Goal: Information Seeking & Learning: Check status

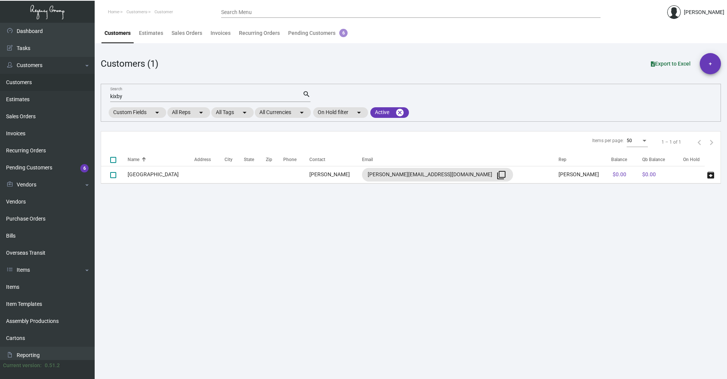
click at [137, 100] on div "kixby Search" at bounding box center [206, 96] width 192 height 12
click at [138, 98] on input "kixby" at bounding box center [206, 97] width 192 height 6
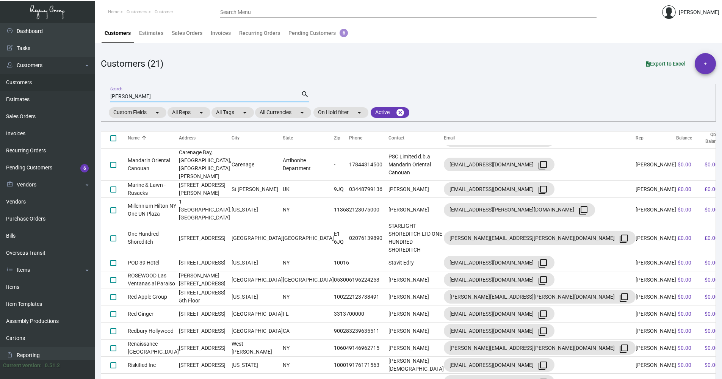
scroll to position [10, 0]
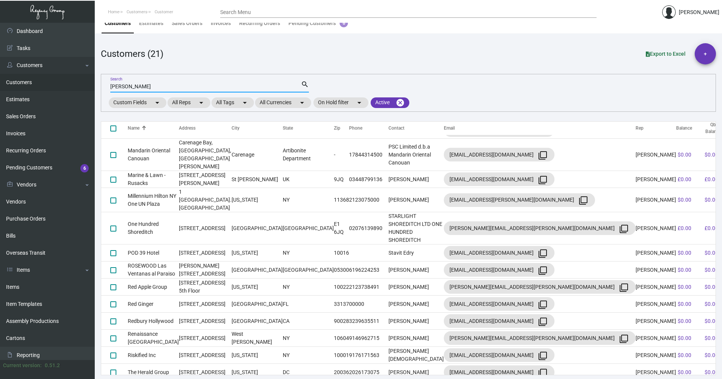
type input "[PERSON_NAME]"
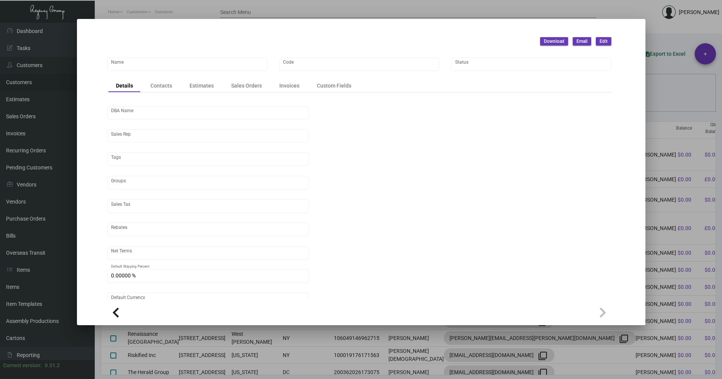
type input "The [PERSON_NAME]"
type input "N.Nomad"
type input "[PERSON_NAME]"
type input "[GEOGRAPHIC_DATA]-[GEOGRAPHIC_DATA] ([US_STATE][GEOGRAPHIC_DATA])"
type input "Net 30"
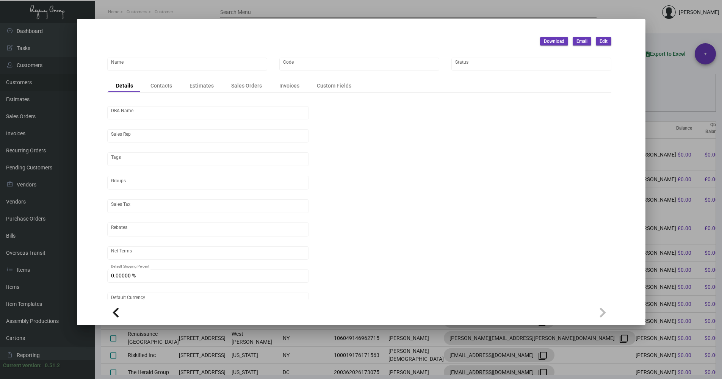
type input "United States Dollar $"
type input "$ 0.00"
checkbox input "true"
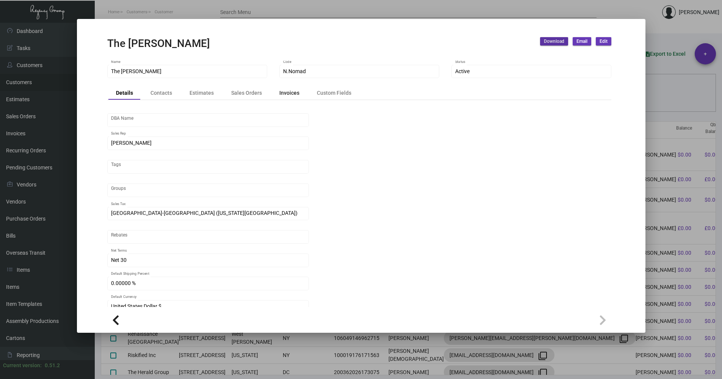
click at [284, 94] on div "Invoices" at bounding box center [289, 93] width 20 height 8
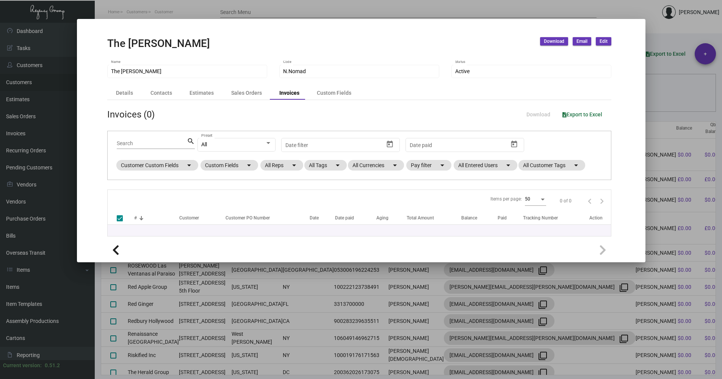
checkbox input "false"
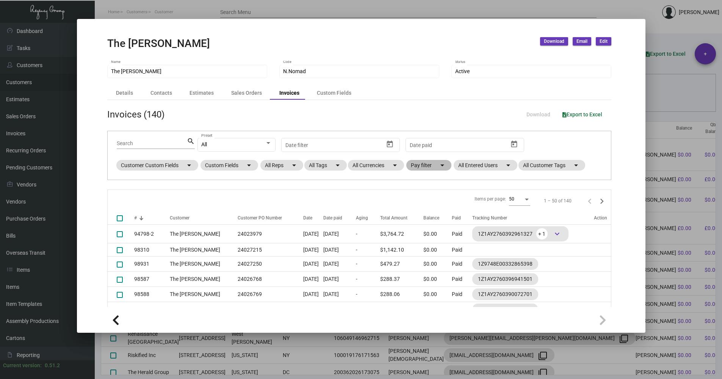
click at [439, 166] on mat-chip "Pay filter arrow_drop_down" at bounding box center [428, 165] width 45 height 11
click at [436, 209] on mat-checkbox "Open" at bounding box center [442, 210] width 56 height 9
click at [426, 210] on span "Open" at bounding box center [429, 210] width 13 height 9
click at [417, 214] on input "Open" at bounding box center [417, 214] width 0 height 0
checkbox input "true"
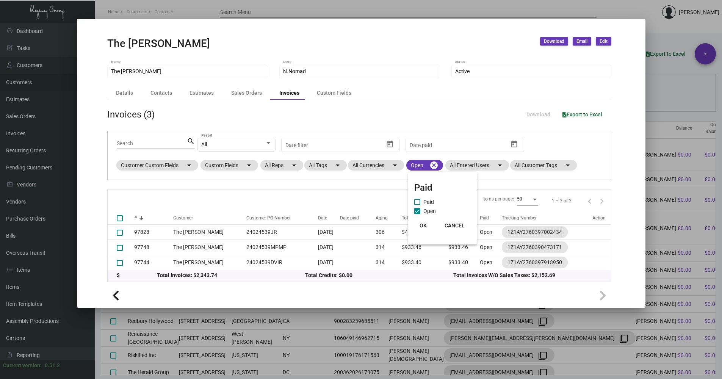
click at [424, 224] on span "OK" at bounding box center [422, 225] width 7 height 6
click at [544, 88] on div "Details Contacts Estimates Sales Orders Invoices Custom Fields" at bounding box center [359, 93] width 504 height 13
click at [130, 92] on div "Details" at bounding box center [124, 93] width 17 height 8
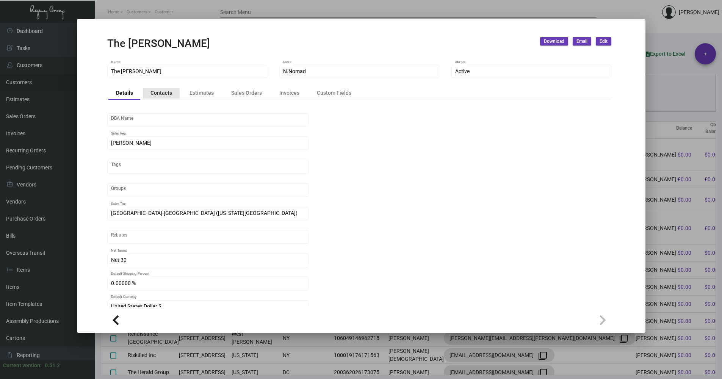
click at [159, 94] on div "Contacts" at bounding box center [161, 93] width 22 height 8
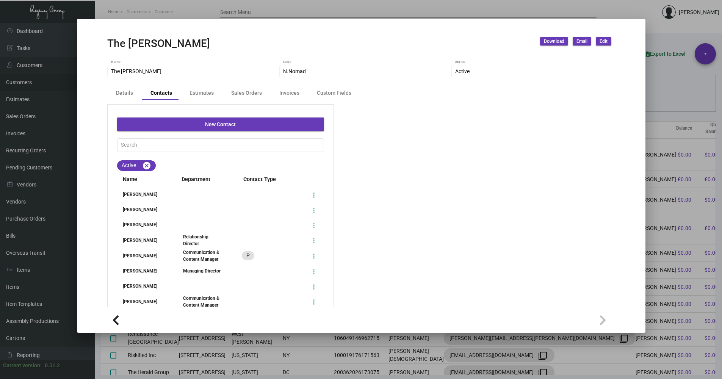
click at [662, 103] on div at bounding box center [361, 189] width 722 height 379
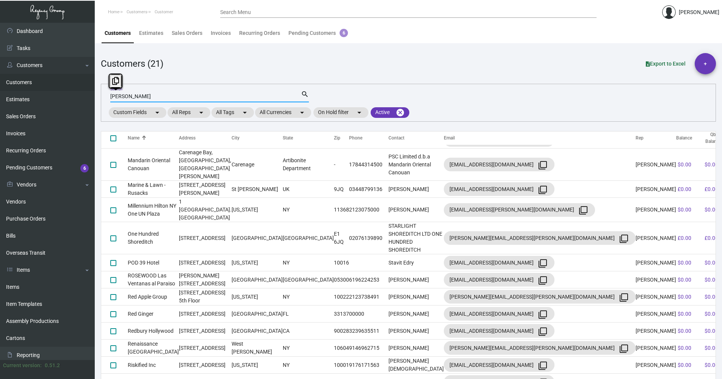
drag, startPoint x: 143, startPoint y: 97, endPoint x: 108, endPoint y: 92, distance: 34.9
click at [103, 88] on div "[PERSON_NAME] Search search Custom Fields arrow_drop_down All Reps arrow_drop_d…" at bounding box center [408, 103] width 615 height 38
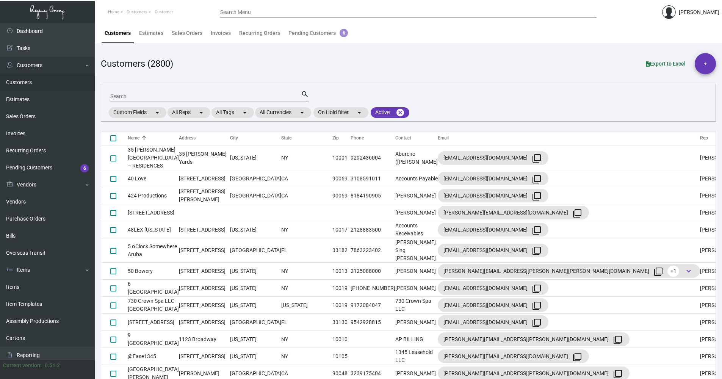
click at [149, 133] on th "Name" at bounding box center [153, 138] width 51 height 14
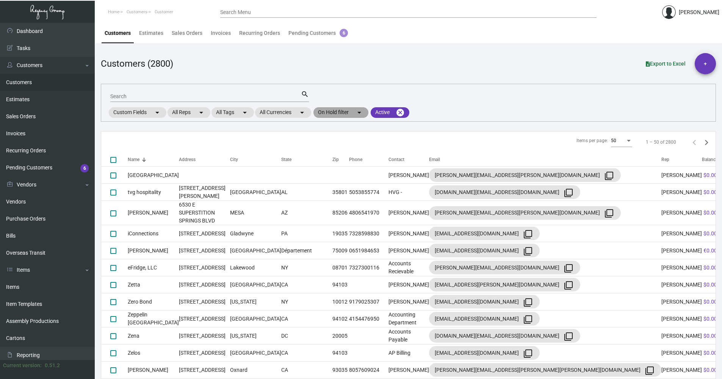
click at [342, 116] on mat-chip "On Hold filter arrow_drop_down" at bounding box center [340, 112] width 55 height 11
click at [341, 144] on span "On Hold" at bounding box center [340, 148] width 19 height 9
click at [325, 151] on input "On Hold" at bounding box center [324, 151] width 0 height 0
checkbox input "true"
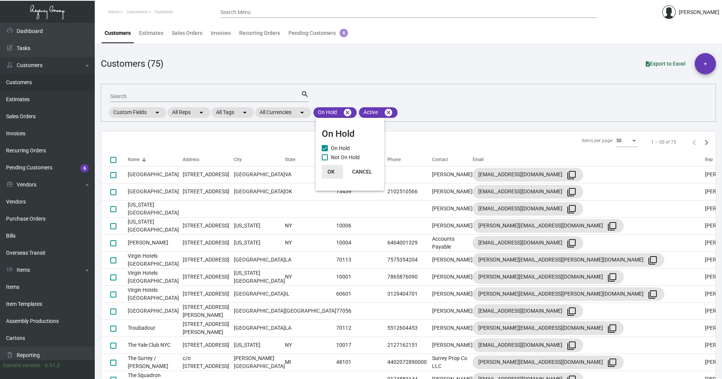
click at [335, 172] on button "OK" at bounding box center [331, 172] width 24 height 14
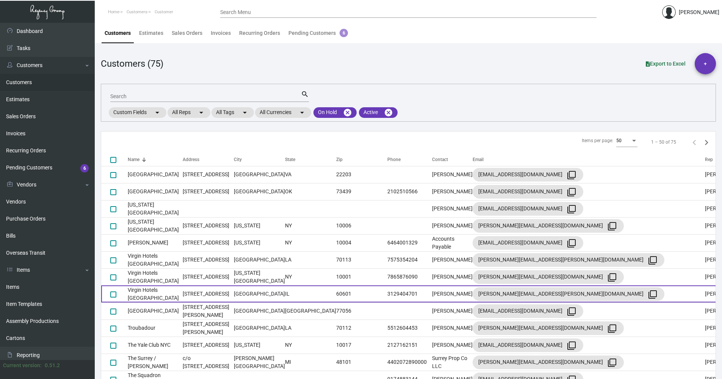
click at [177, 294] on td "Virgin Hotels [GEOGRAPHIC_DATA]" at bounding box center [155, 293] width 55 height 17
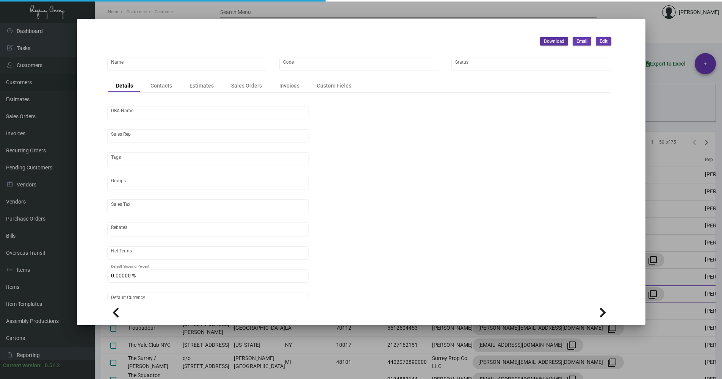
type input "Virgin Hotels [GEOGRAPHIC_DATA]"
type input "VHC24"
type input "[PERSON_NAME]"
type input "[GEOGRAPHIC_DATA]"
type input "Net 30"
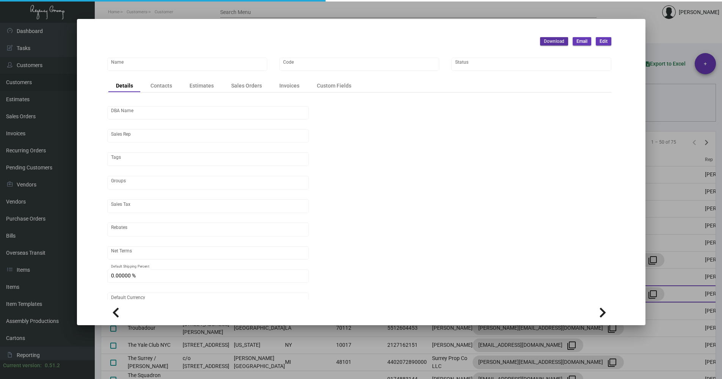
type input "United States Dollar $"
type input "$ 0.00"
checkbox input "true"
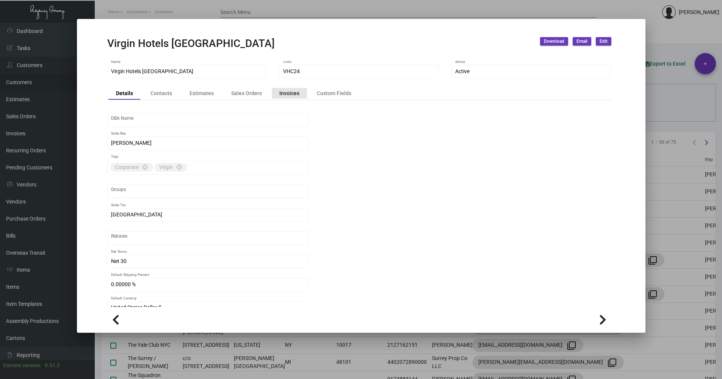
click at [281, 97] on div "Invoices" at bounding box center [289, 93] width 20 height 8
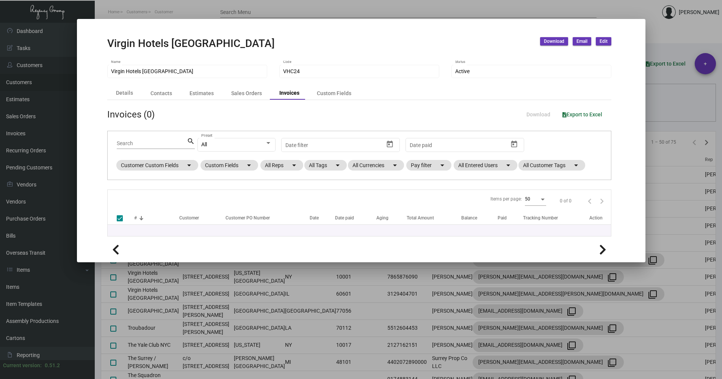
checkbox input "false"
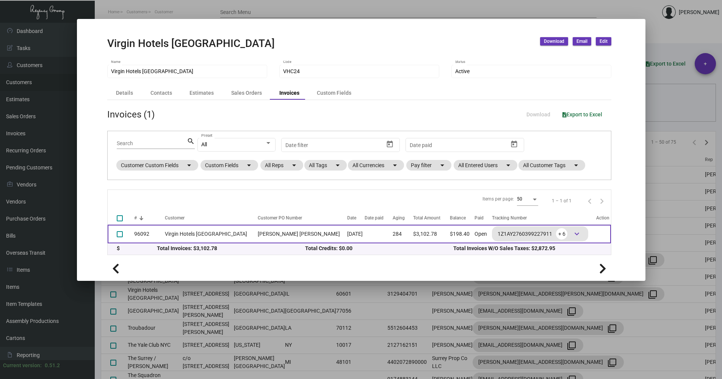
click at [190, 235] on td "Virgin Hotels [GEOGRAPHIC_DATA]" at bounding box center [209, 234] width 89 height 19
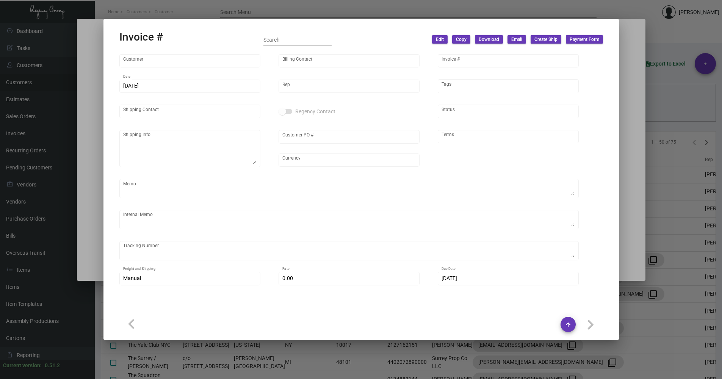
type input "Virgin Hotels [GEOGRAPHIC_DATA]"
type input "[PERSON_NAME]"
type input "96092"
type input "[DATE]"
type input "[PERSON_NAME]"
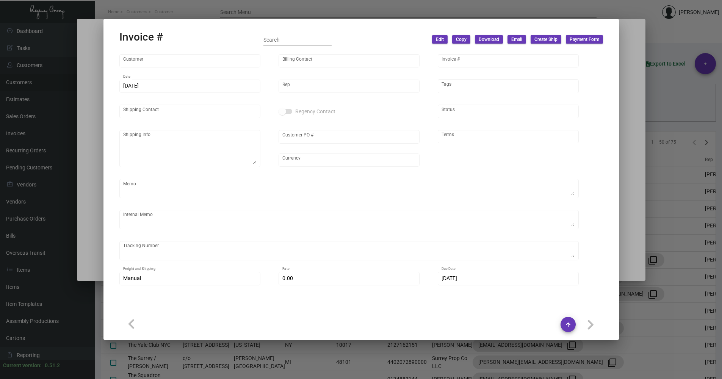
type input "[PERSON_NAME] [PERSON_NAME]"
type textarea "[PERSON_NAME] [PERSON_NAME] Virgin Hotels [GEOGRAPHIC_DATA] [STREET_ADDRESS]"
type input "[PERSON_NAME] [PERSON_NAME]"
type input "United States Dollar $"
type input "Net 30"
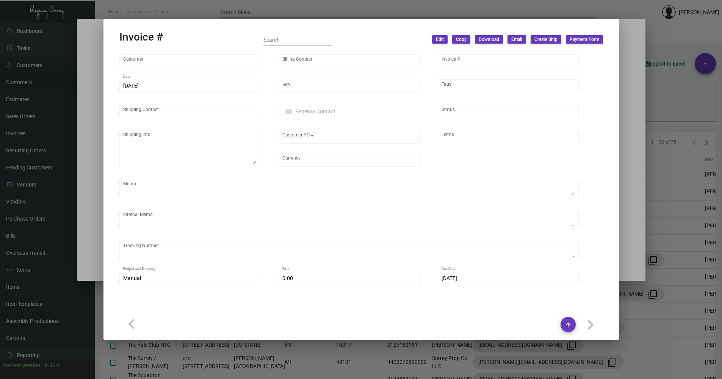
type textarea "Shipped UPS Ground Cost $97.79. By Desean 10/00/24."
type input "7.00000 %"
type input "[DATE]"
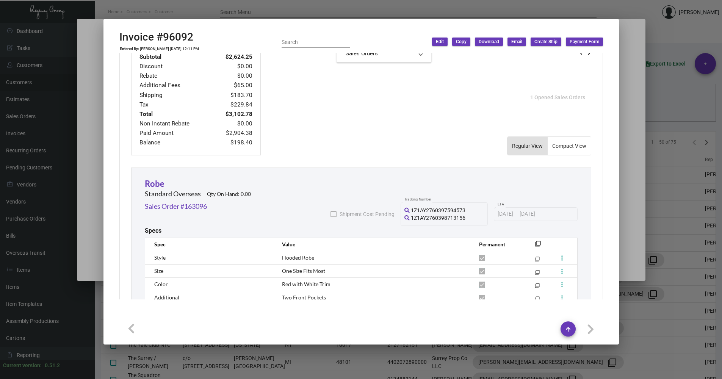
scroll to position [379, 0]
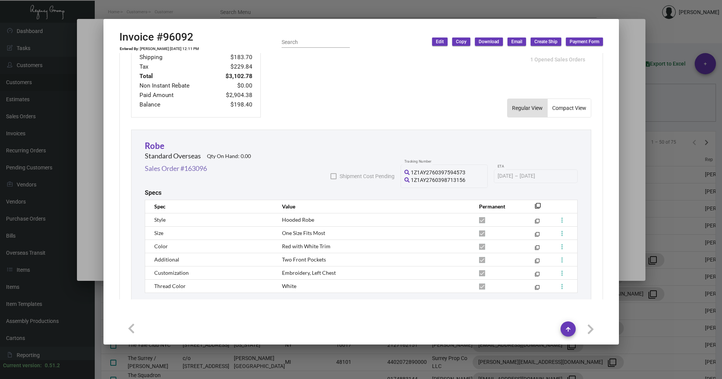
click at [199, 171] on link "Sales Order #163096" at bounding box center [176, 168] width 62 height 10
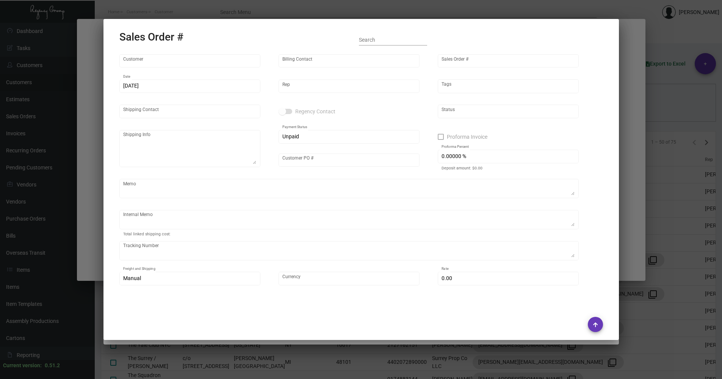
type input "Virgin Hotels [GEOGRAPHIC_DATA]"
type input "[PERSON_NAME]"
type input "163096"
type input "[DATE]"
type input "[PERSON_NAME]"
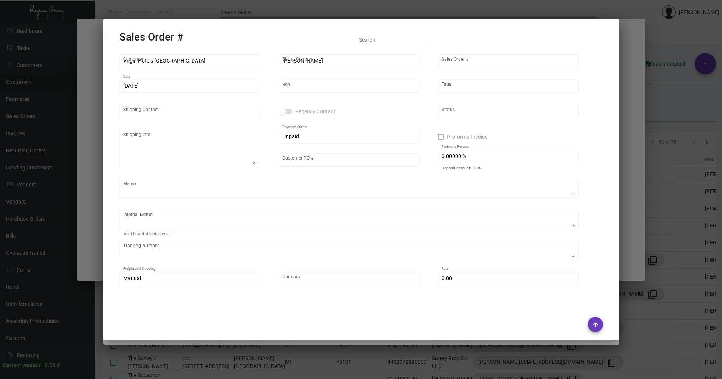
type input "[PERSON_NAME] [PERSON_NAME]"
type textarea "[PERSON_NAME] [PERSON_NAME] Virgin Hotels [GEOGRAPHIC_DATA] [STREET_ADDRESS]"
type input "[PERSON_NAME] [PERSON_NAME]"
checkbox input "true"
type input "100.00000 %"
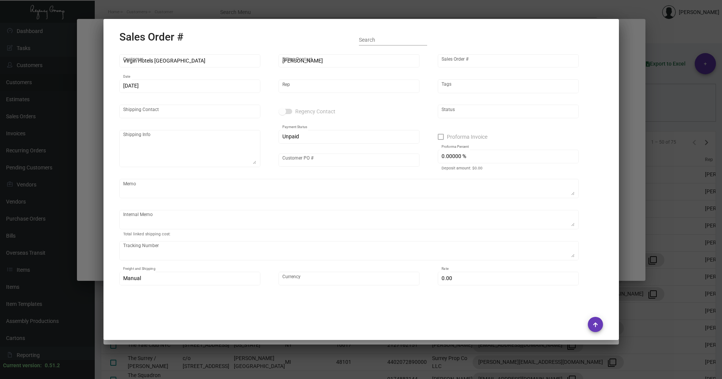
type textarea "Shipped UPS Ground Cost $97.79. By Desean 10/00/24."
type input "United States Dollar $"
type input "7.00000 %"
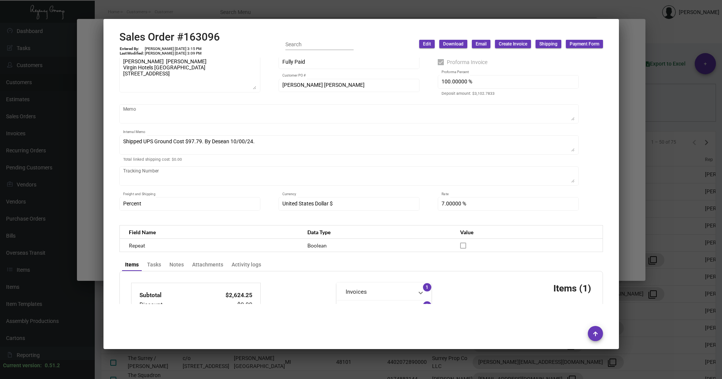
scroll to position [38, 0]
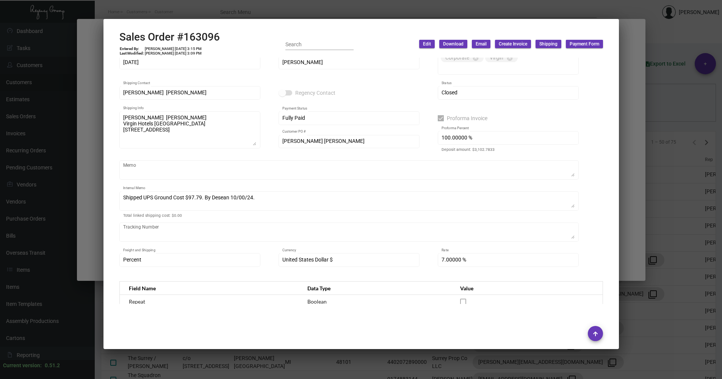
click at [626, 247] on div at bounding box center [361, 189] width 722 height 379
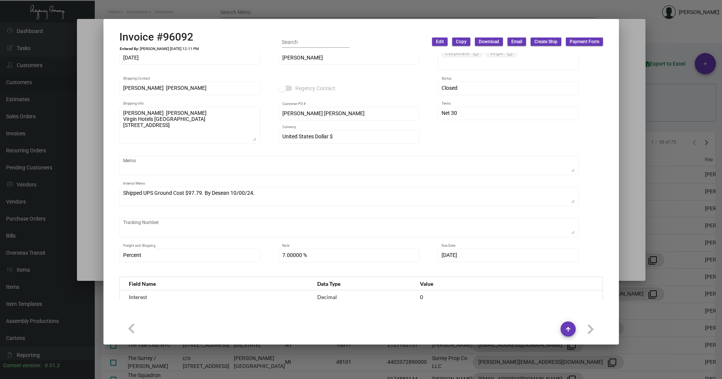
scroll to position [0, 0]
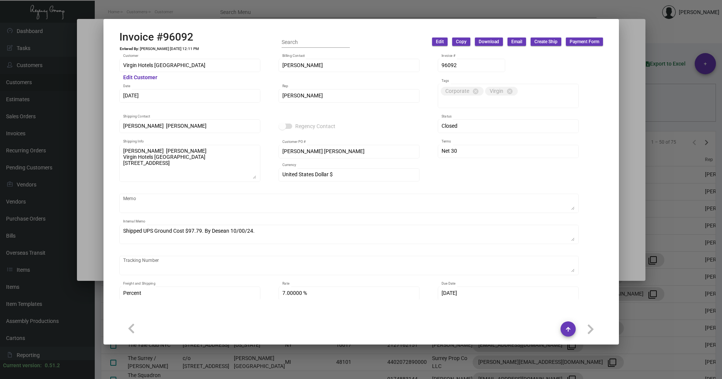
click at [623, 220] on div at bounding box center [361, 189] width 722 height 379
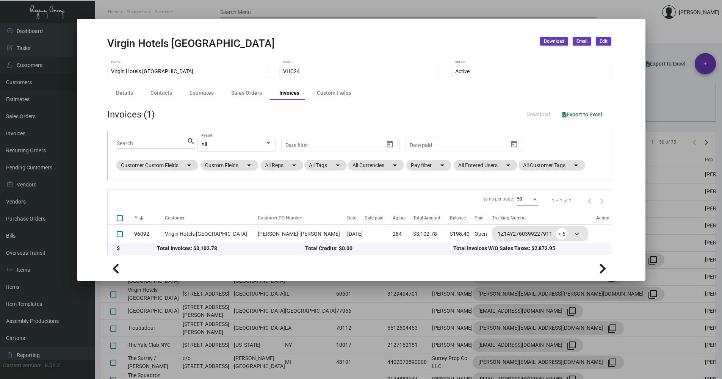
click at [653, 113] on div at bounding box center [361, 189] width 722 height 379
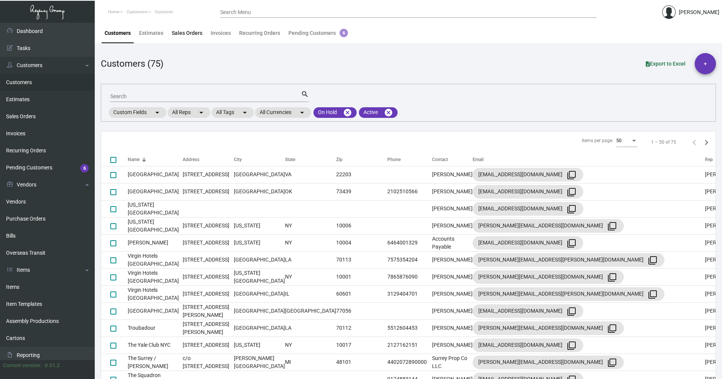
click at [196, 33] on div "Sales Orders" at bounding box center [187, 33] width 31 height 8
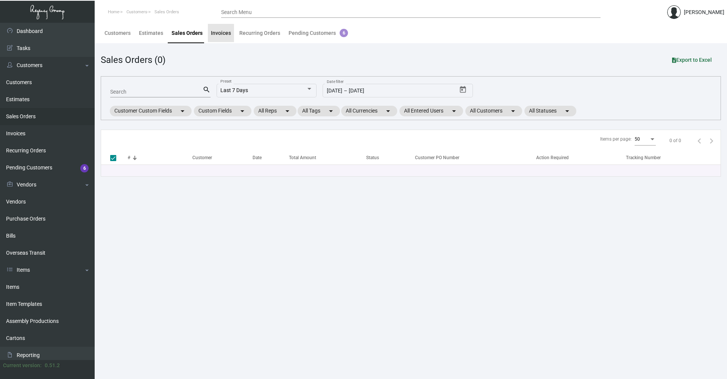
click at [218, 35] on div "Invoices" at bounding box center [221, 33] width 20 height 8
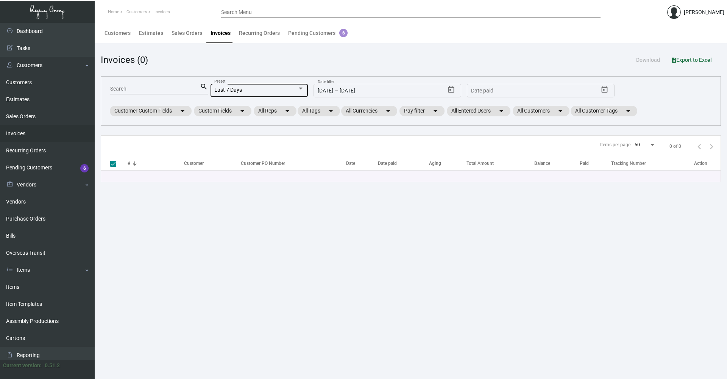
click at [238, 85] on div "Last 7 Days Preset" at bounding box center [259, 89] width 90 height 15
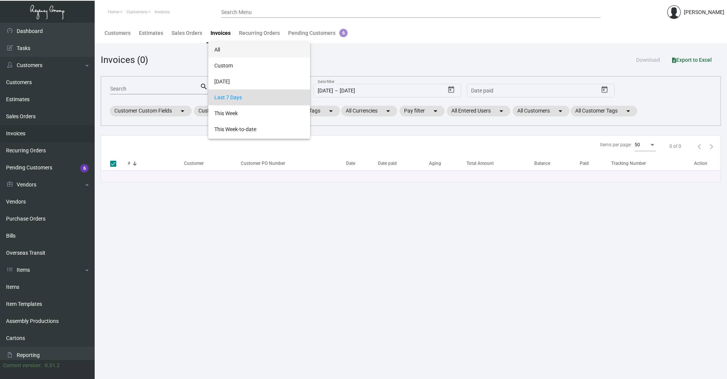
click at [232, 51] on span "All" at bounding box center [259, 50] width 90 height 16
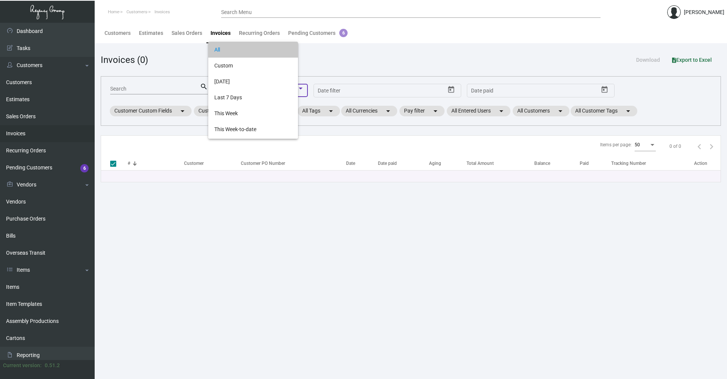
checkbox input "false"
